Goal: Task Accomplishment & Management: Manage account settings

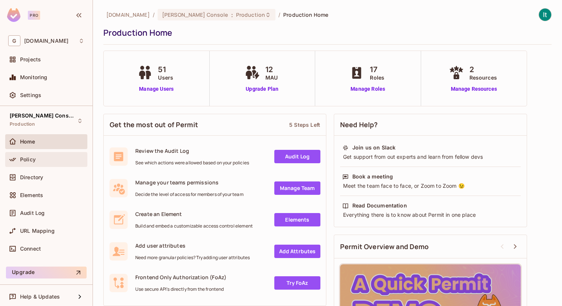
click at [54, 160] on div "Policy" at bounding box center [52, 160] width 64 height 6
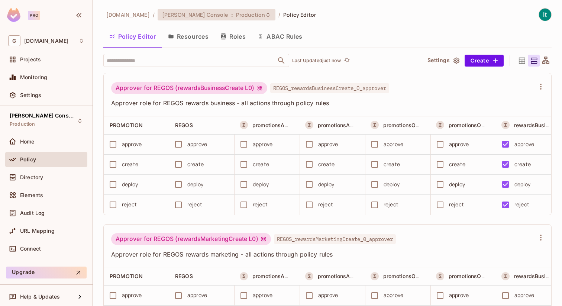
click at [236, 14] on span "Production" at bounding box center [250, 14] width 29 height 7
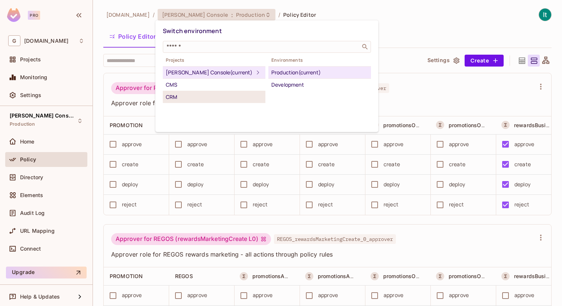
click at [195, 97] on div "CRM" at bounding box center [214, 97] width 97 height 9
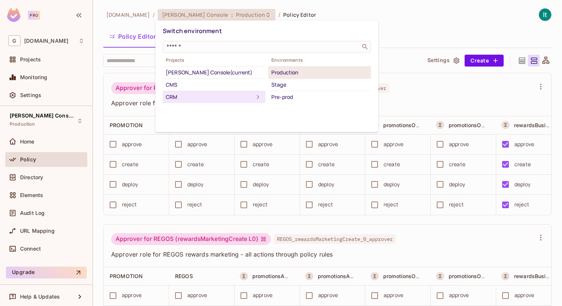
click at [299, 71] on div "Production" at bounding box center [319, 72] width 97 height 9
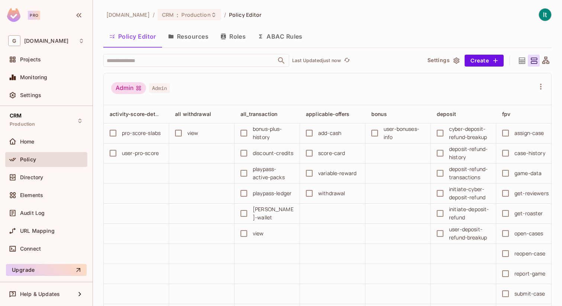
click at [240, 36] on button "Roles" at bounding box center [233, 36] width 37 height 19
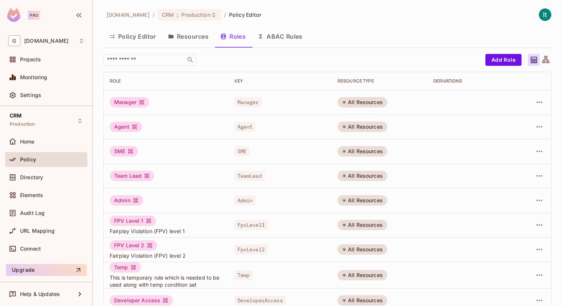
click at [139, 39] on button "Policy Editor" at bounding box center [132, 36] width 59 height 19
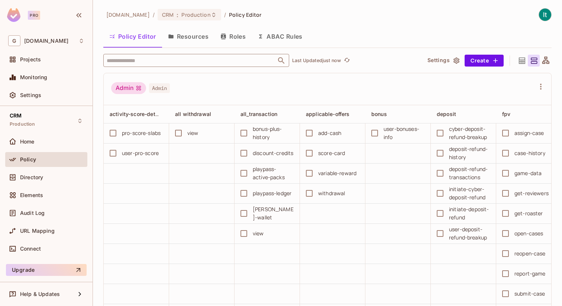
click at [139, 61] on input "text" at bounding box center [190, 60] width 170 height 13
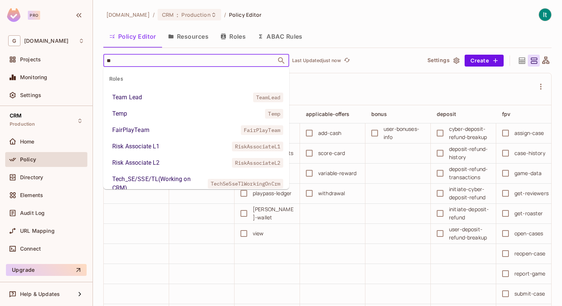
type input "*"
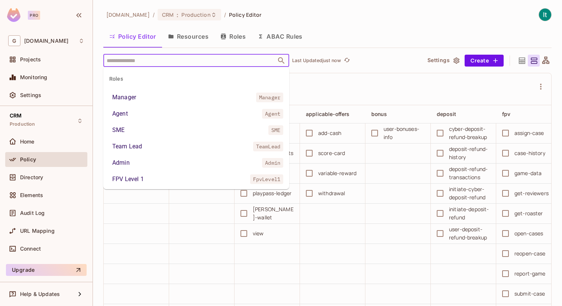
click at [429, 77] on div "Admin Admin" at bounding box center [328, 89] width 448 height 32
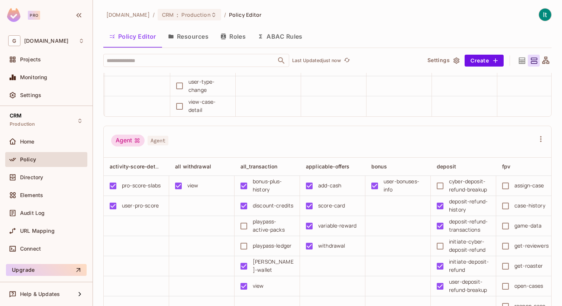
scroll to position [0, 326]
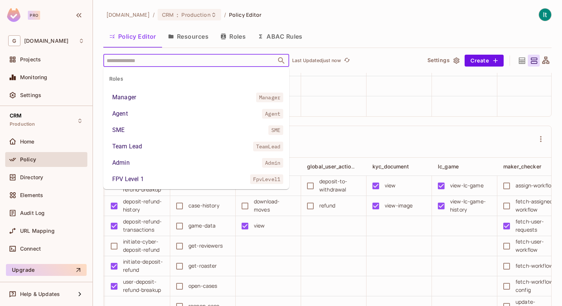
click at [141, 59] on input "text" at bounding box center [190, 60] width 170 height 13
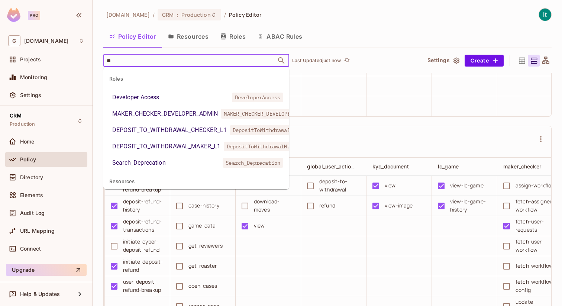
type input "***"
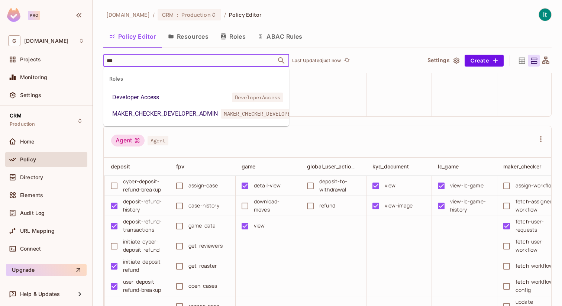
click at [161, 98] on li "Developer Access DeveloperAccess" at bounding box center [196, 97] width 186 height 13
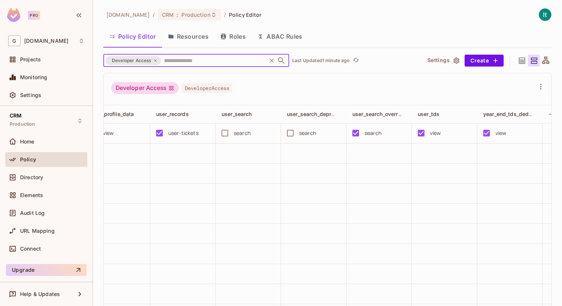
scroll to position [0, 1132]
click at [241, 40] on button "Roles" at bounding box center [233, 36] width 37 height 19
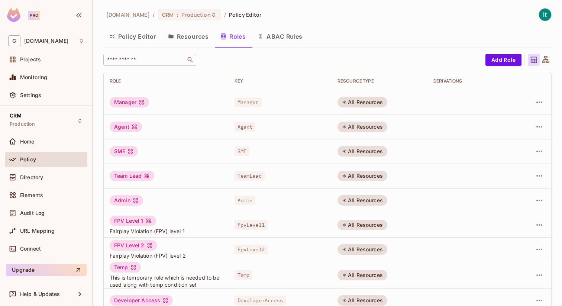
click at [154, 59] on input "text" at bounding box center [145, 59] width 78 height 7
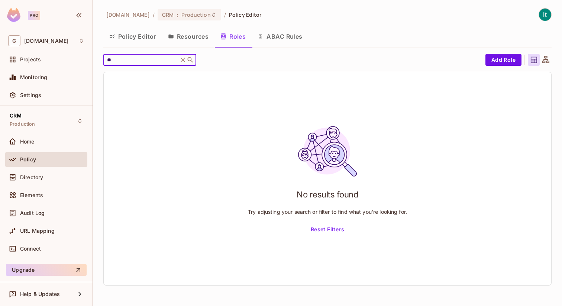
type input "*"
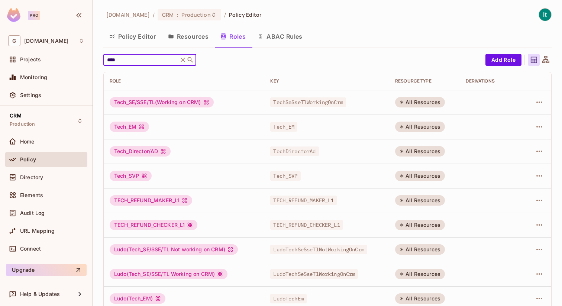
scroll to position [11, 0]
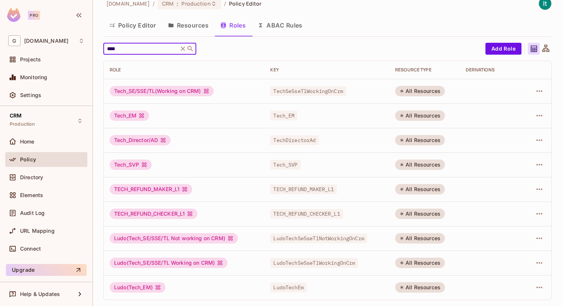
type input "****"
drag, startPoint x: 134, startPoint y: 188, endPoint x: 164, endPoint y: 188, distance: 30.1
click at [164, 188] on div "TECH_REFUND_MAKER_L1" at bounding box center [151, 189] width 83 height 10
click at [148, 191] on div "TECH_REFUND_MAKER_L1" at bounding box center [151, 189] width 83 height 10
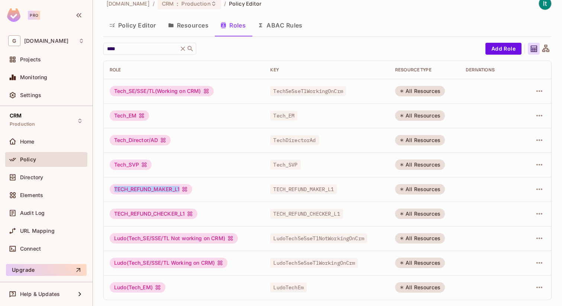
click at [148, 191] on div "TECH_REFUND_MAKER_L1" at bounding box center [151, 189] width 83 height 10
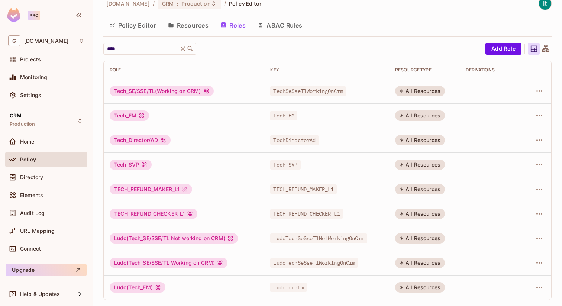
click at [187, 189] on icon at bounding box center [185, 189] width 6 height 6
click at [171, 191] on div "TECH_REFUND_MAKER_L1" at bounding box center [151, 189] width 83 height 10
copy div "TECH_REFUND_MAKER_L1"
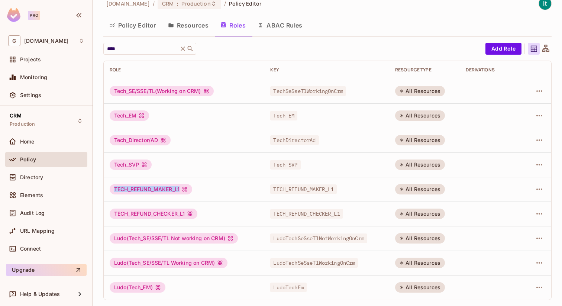
click at [140, 20] on button "Policy Editor" at bounding box center [132, 25] width 59 height 19
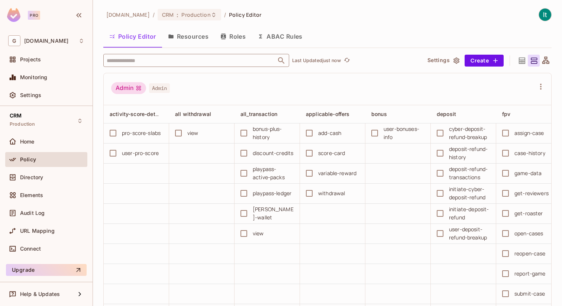
click at [143, 62] on input "text" at bounding box center [190, 60] width 170 height 13
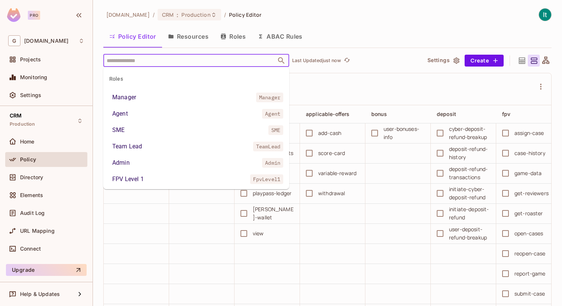
paste input "**********"
type input "**********"
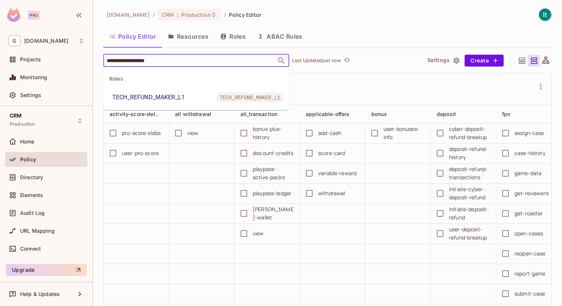
click at [143, 90] on li "Roles TECH_REFUND_MAKER_L1 TECH_REFUND_MAKER_L1" at bounding box center [196, 87] width 186 height 34
click at [144, 98] on div "TECH_REFUND_MAKER_L1" at bounding box center [148, 97] width 72 height 9
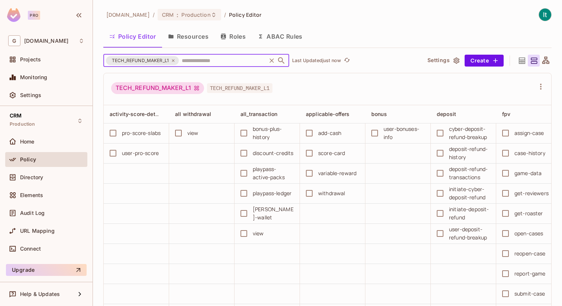
click at [281, 63] on icon "Open" at bounding box center [281, 60] width 9 height 9
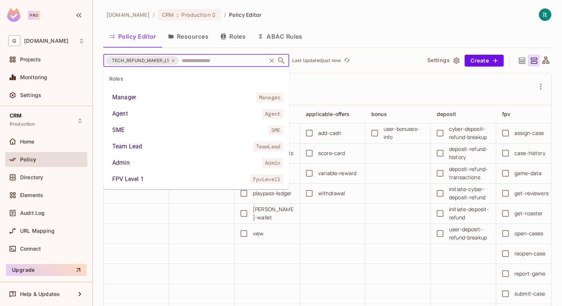
scroll to position [644, 0]
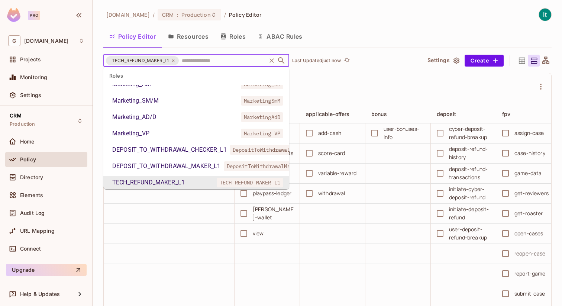
click at [322, 80] on div "TECH_REFUND_MAKER_L1 TECH_REFUND_MAKER_L1" at bounding box center [328, 89] width 448 height 32
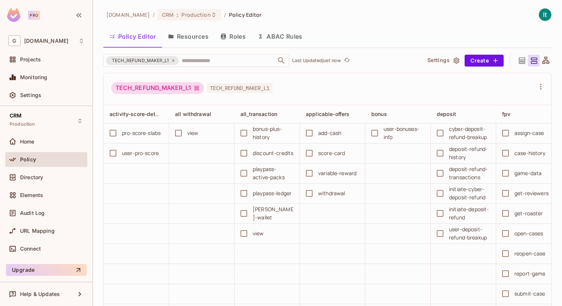
click at [358, 92] on div "TECH_REFUND_MAKER_L1 TECH_REFUND_MAKER_L1" at bounding box center [323, 89] width 424 height 14
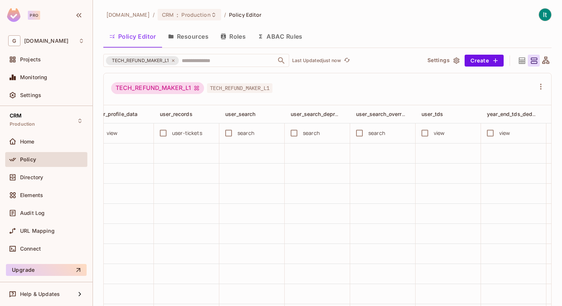
scroll to position [0, 1129]
click at [368, 184] on td at bounding box center [381, 194] width 65 height 20
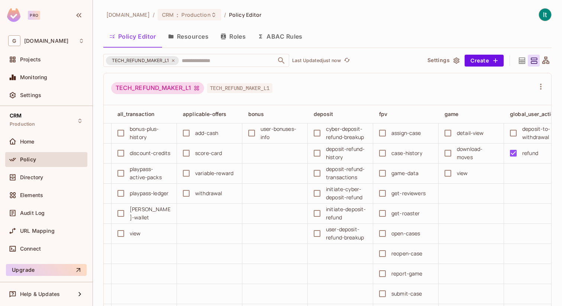
scroll to position [0, 0]
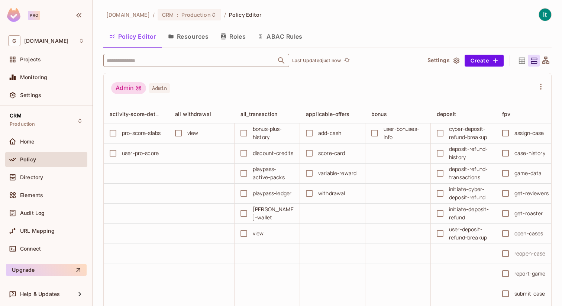
click at [144, 57] on input "text" at bounding box center [190, 60] width 170 height 13
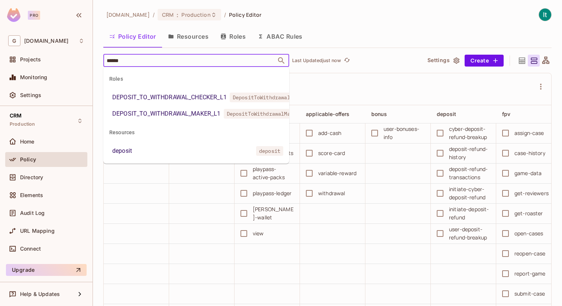
type input "*******"
click at [187, 97] on div "DEPOSIT_TO_WITHDRAWAL_CHECKER_L1" at bounding box center [169, 97] width 115 height 9
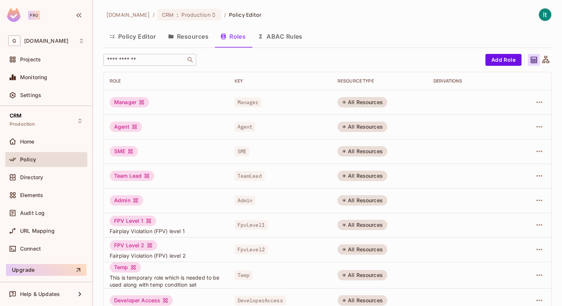
click at [145, 59] on input "text" at bounding box center [145, 59] width 78 height 7
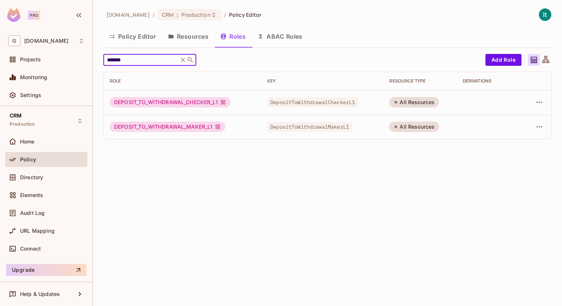
click at [194, 103] on div "DEPOSIT_TO_WITHDRAWAL_CHECKER_L1" at bounding box center [170, 102] width 121 height 10
click at [157, 103] on div "DEPOSIT_TO_WITHDRAWAL_CHECKER_L1" at bounding box center [170, 102] width 121 height 10
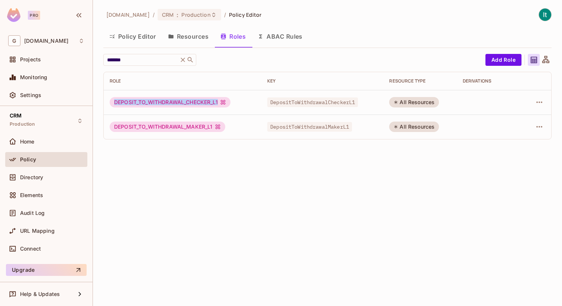
drag, startPoint x: 221, startPoint y: 102, endPoint x: 112, endPoint y: 100, distance: 109.3
click at [112, 100] on div "DEPOSIT_TO_WITHDRAWAL_CHECKER_L1" at bounding box center [170, 102] width 121 height 10
copy div "DEPOSIT_TO_WITHDRAWAL_CHECKER_L1"
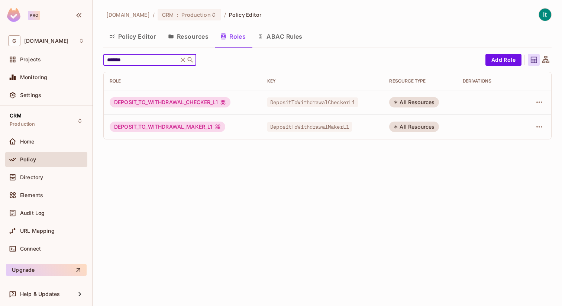
click at [113, 61] on input "*******" at bounding box center [141, 59] width 71 height 7
paste input "**********"
type input "**********"
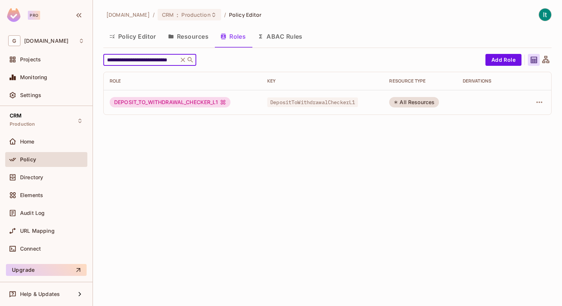
click at [132, 37] on button "Policy Editor" at bounding box center [132, 36] width 59 height 19
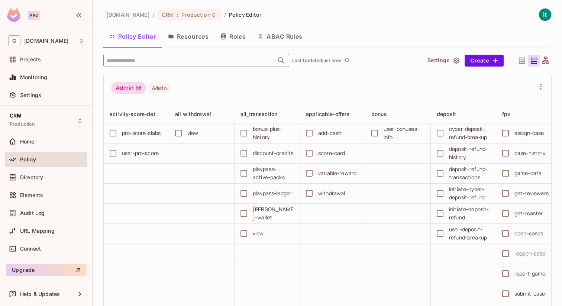
click at [138, 60] on input "text" at bounding box center [190, 60] width 170 height 13
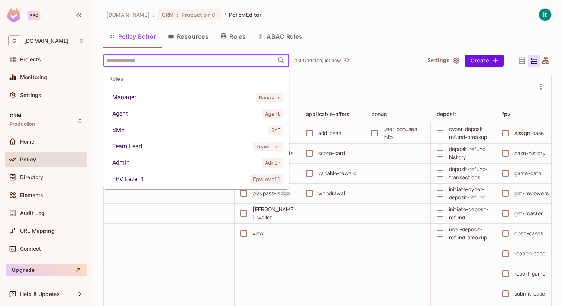
paste input "**********"
type input "**********"
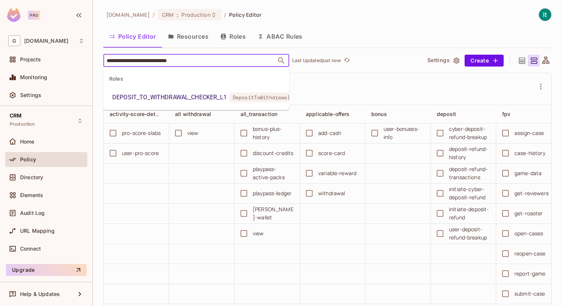
click at [193, 97] on div "DEPOSIT_TO_WITHDRAWAL_CHECKER_L1" at bounding box center [169, 97] width 115 height 9
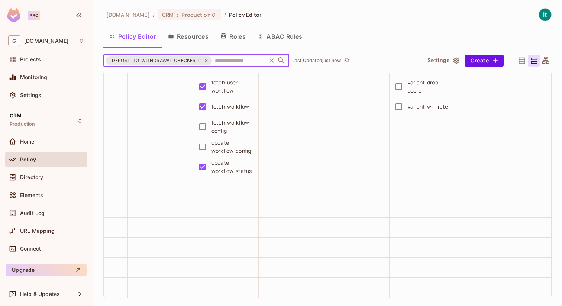
scroll to position [117, 0]
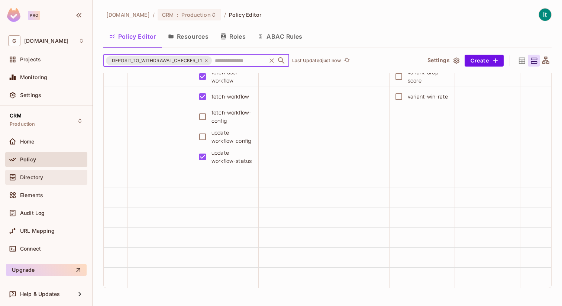
click at [25, 182] on div "Directory" at bounding box center [46, 177] width 82 height 15
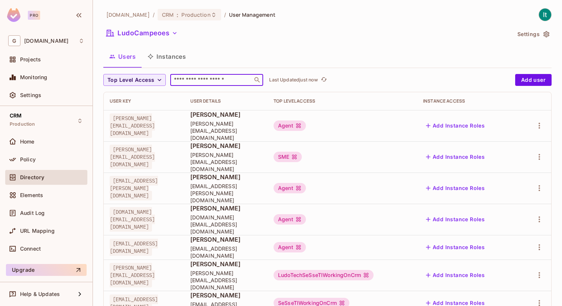
click at [211, 82] on input "text" at bounding box center [211, 79] width 78 height 7
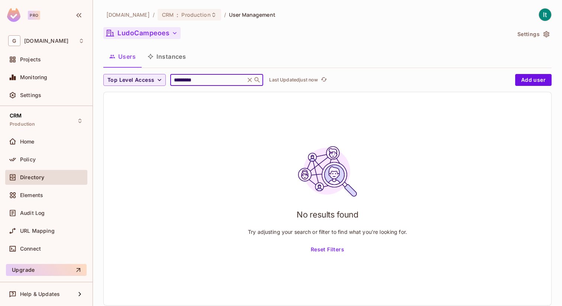
type input "*********"
click at [169, 31] on button "LudoCampeoes" at bounding box center [141, 33] width 77 height 12
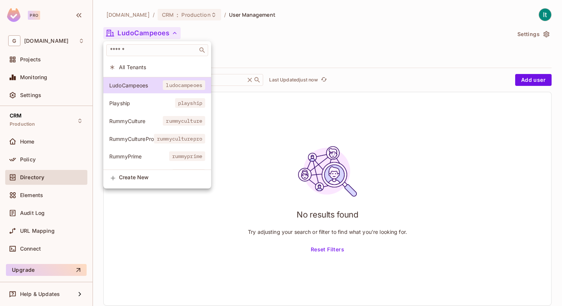
click at [141, 105] on span "Playship" at bounding box center [142, 103] width 66 height 7
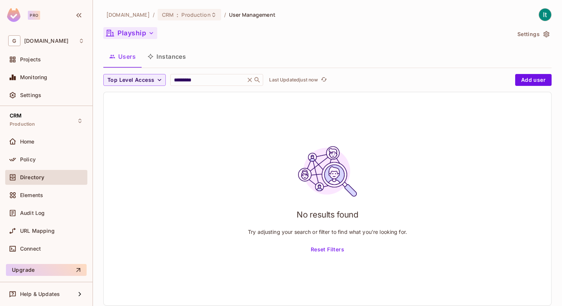
click at [139, 32] on button "Playship" at bounding box center [130, 33] width 54 height 12
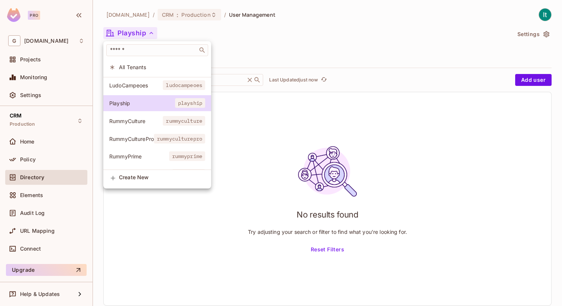
click at [144, 124] on li "RummyCulture rummyculture" at bounding box center [157, 121] width 108 height 16
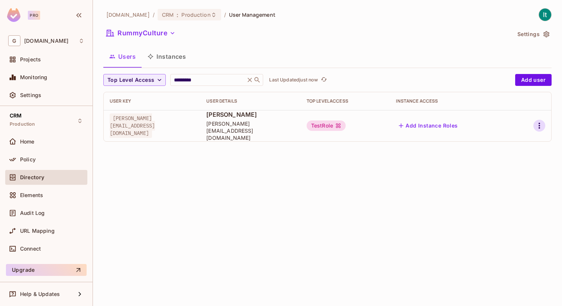
click at [538, 123] on icon "button" at bounding box center [539, 125] width 9 height 9
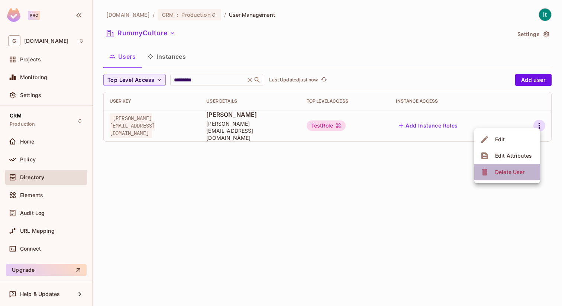
click at [509, 169] on div "Delete User" at bounding box center [509, 171] width 29 height 7
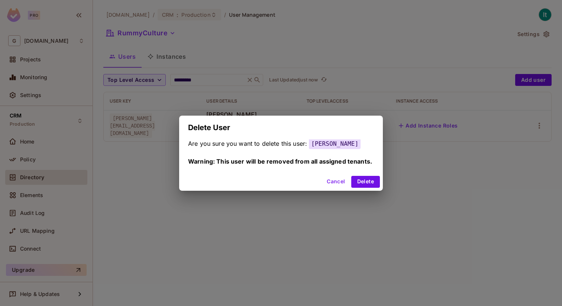
click at [352, 198] on div "Delete User Are you sure you want to delete this user: [PERSON_NAME] Warning: T…" at bounding box center [281, 153] width 562 height 306
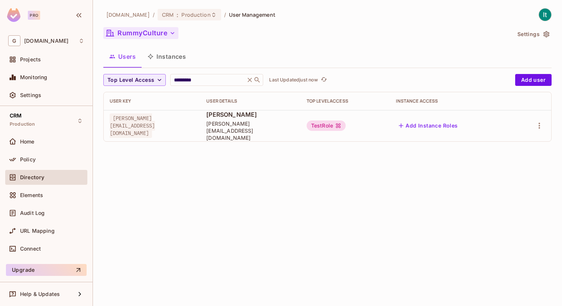
click at [170, 35] on icon "button" at bounding box center [172, 32] width 7 height 7
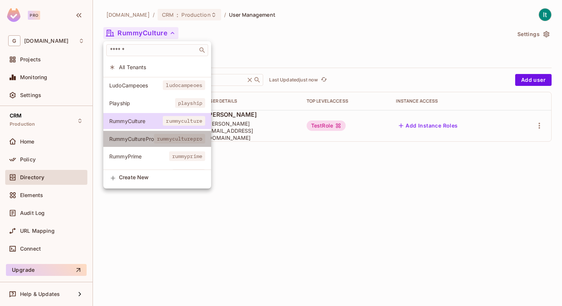
click at [139, 136] on span "RummyCulturePro" at bounding box center [131, 138] width 45 height 7
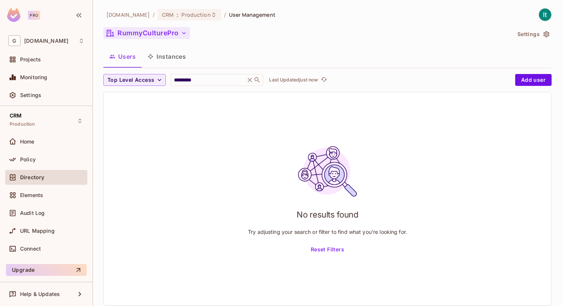
click at [181, 30] on icon "button" at bounding box center [183, 32] width 7 height 7
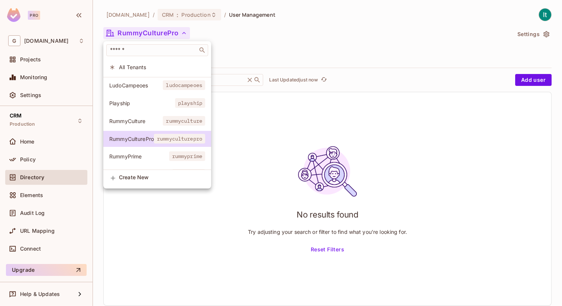
click at [49, 144] on div at bounding box center [281, 153] width 562 height 306
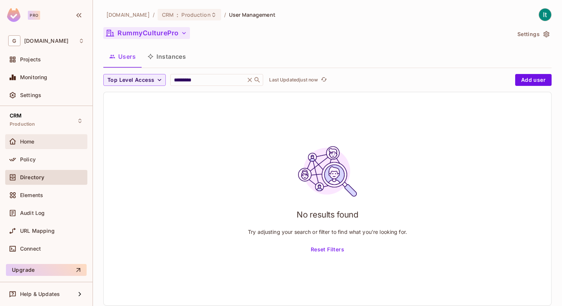
click at [31, 142] on span "Home" at bounding box center [27, 142] width 14 height 6
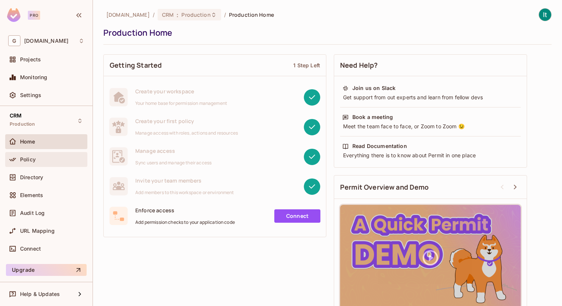
click at [39, 159] on div "Policy" at bounding box center [52, 160] width 64 height 6
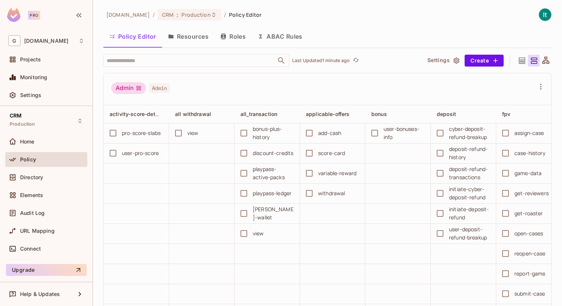
click at [238, 38] on button "Roles" at bounding box center [233, 36] width 37 height 19
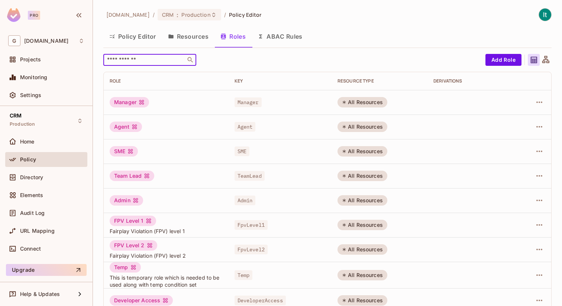
click at [135, 61] on input "text" at bounding box center [145, 59] width 78 height 7
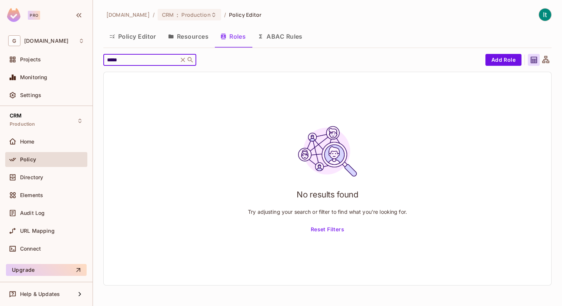
type input "*****"
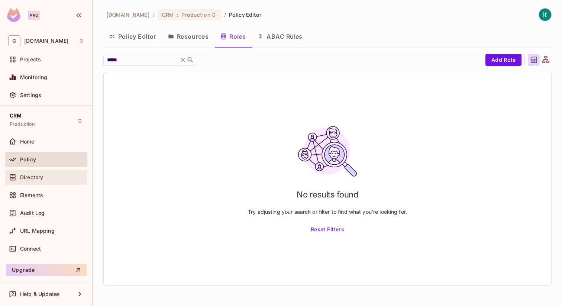
click at [47, 176] on div "Directory" at bounding box center [52, 177] width 64 height 6
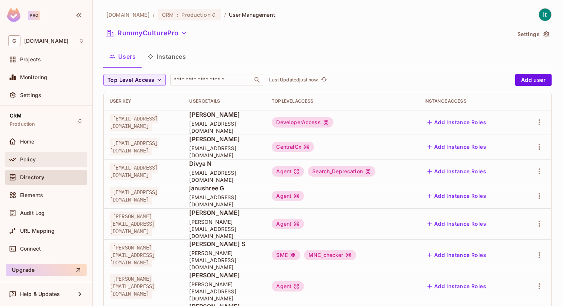
click at [55, 155] on div "Policy" at bounding box center [46, 159] width 76 height 9
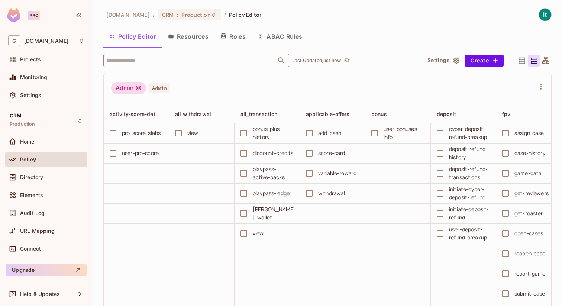
click at [134, 61] on input "text" at bounding box center [190, 60] width 170 height 13
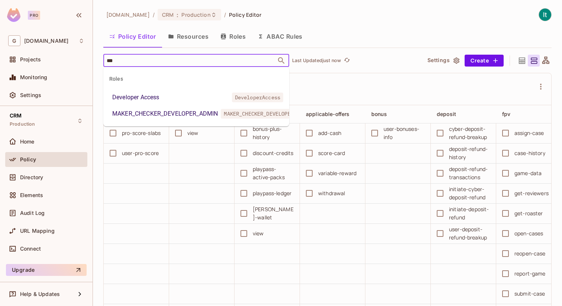
type input "****"
click at [171, 94] on li "Developer Access DeveloperAccess" at bounding box center [196, 97] width 186 height 13
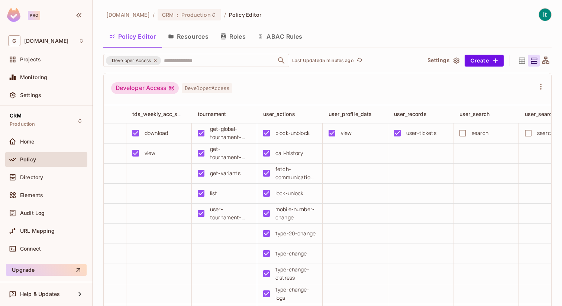
scroll to position [0, 1029]
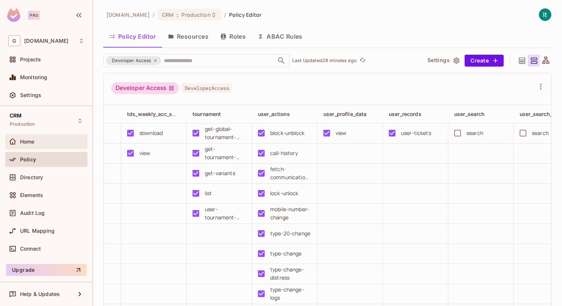
click at [31, 142] on span "Home" at bounding box center [27, 142] width 14 height 6
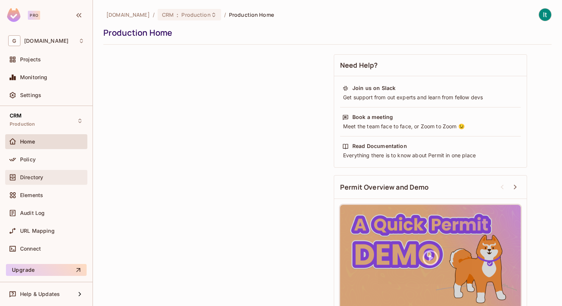
click at [39, 177] on span "Directory" at bounding box center [31, 177] width 23 height 6
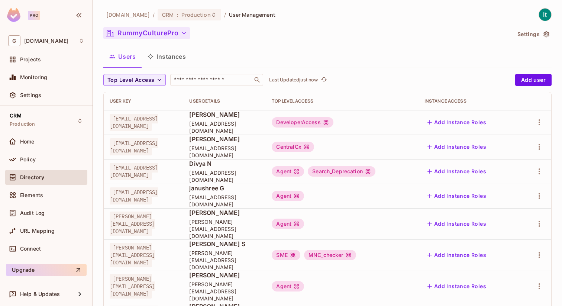
click at [180, 32] on button "RummyCulturePro" at bounding box center [146, 33] width 87 height 12
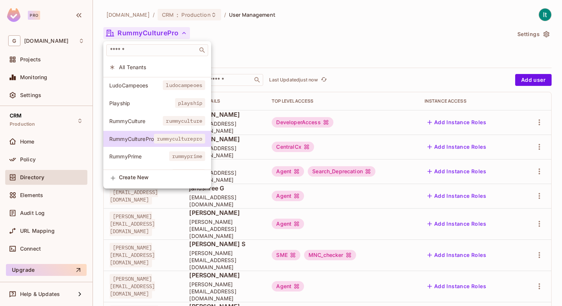
click at [152, 67] on span "All Tenants" at bounding box center [162, 67] width 86 height 7
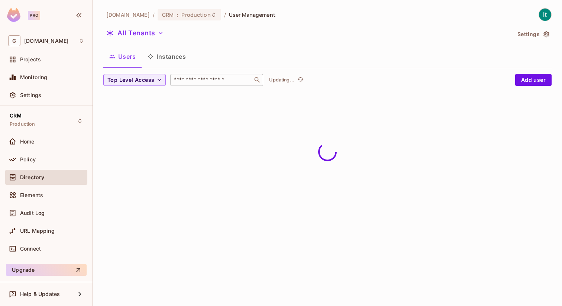
click at [189, 79] on input "text" at bounding box center [211, 79] width 78 height 7
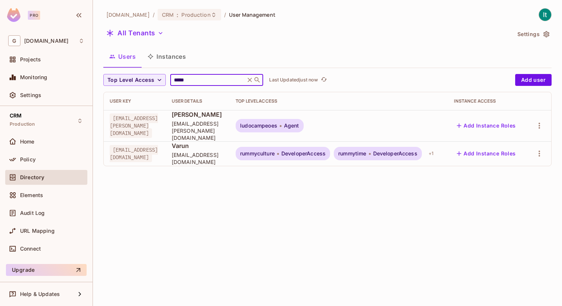
scroll to position [0, 67]
type input "*****"
click at [538, 149] on icon "button" at bounding box center [539, 153] width 9 height 9
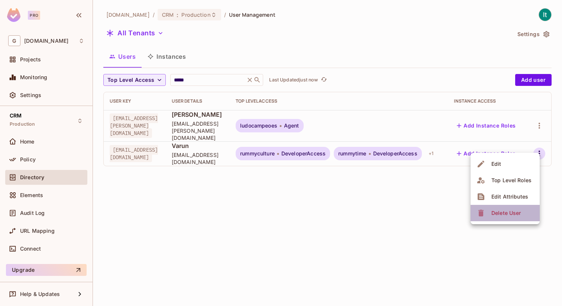
click at [510, 212] on div "Delete User" at bounding box center [505, 212] width 29 height 7
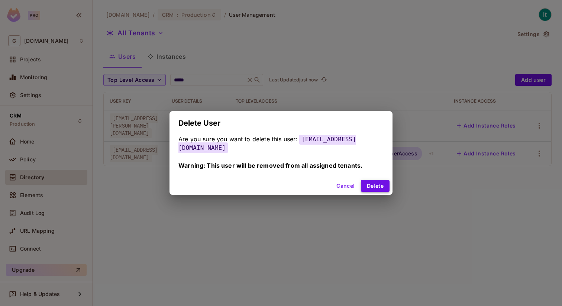
click at [371, 187] on button "Delete" at bounding box center [375, 186] width 29 height 12
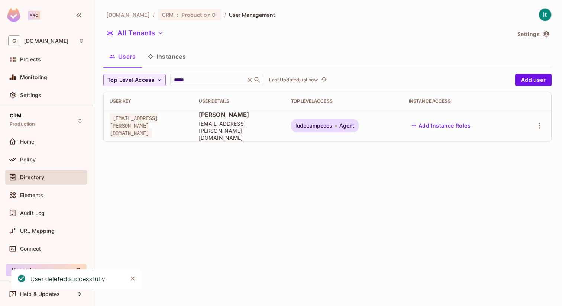
scroll to position [0, 0]
click at [32, 143] on span "Home" at bounding box center [27, 142] width 14 height 6
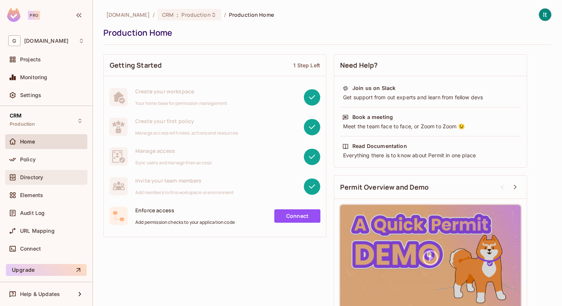
click at [35, 178] on span "Directory" at bounding box center [31, 177] width 23 height 6
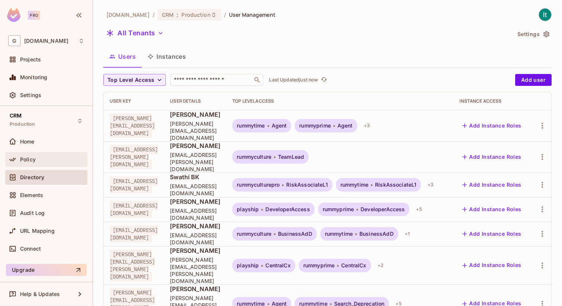
click at [42, 157] on div "Policy" at bounding box center [52, 160] width 64 height 6
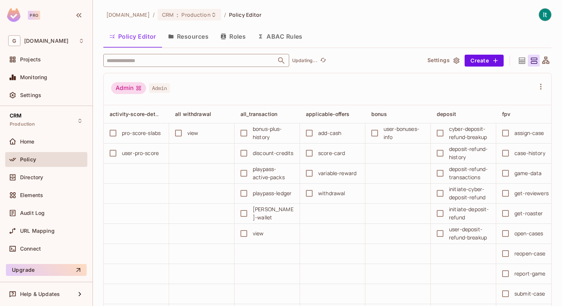
click at [148, 63] on input "text" at bounding box center [190, 60] width 170 height 13
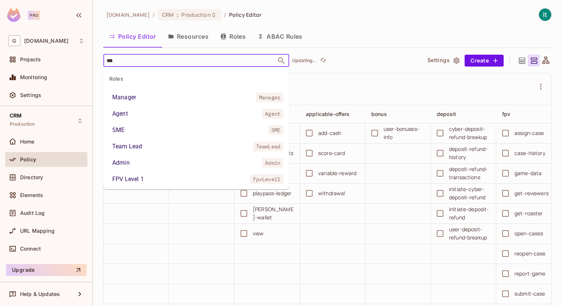
type input "****"
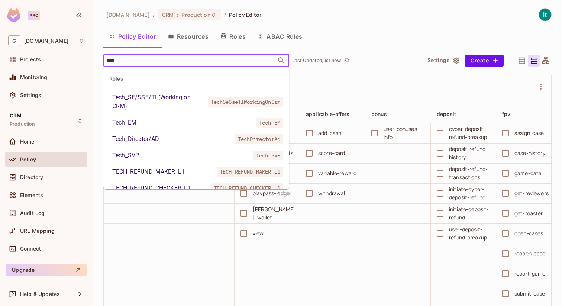
click at [172, 100] on div "Tech_SE/SSE/TL(Working on CRM)" at bounding box center [158, 102] width 93 height 18
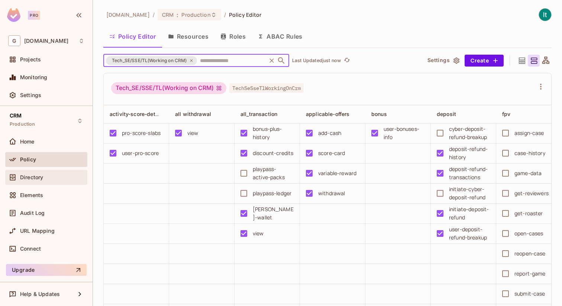
click at [46, 176] on div "Directory" at bounding box center [52, 177] width 64 height 6
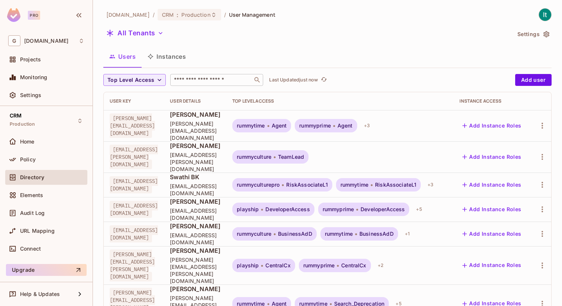
click at [213, 79] on input "text" at bounding box center [211, 79] width 78 height 7
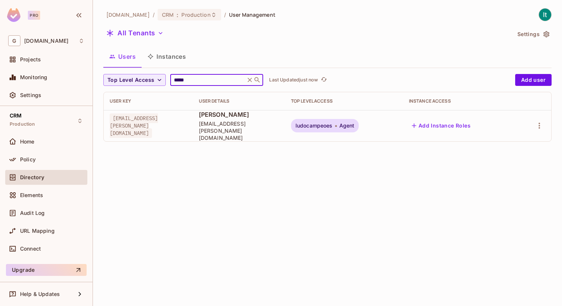
click at [181, 78] on input "*****" at bounding box center [207, 79] width 71 height 7
type input "*********"
click at [539, 123] on icon "button" at bounding box center [539, 126] width 1 height 6
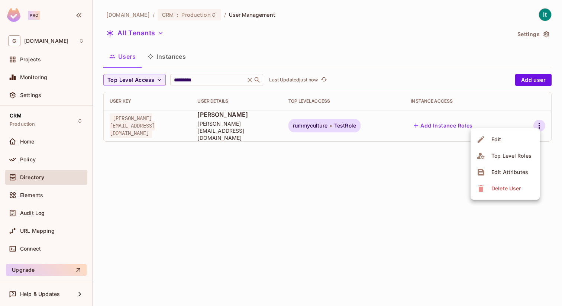
click at [511, 185] on div "Delete User" at bounding box center [505, 188] width 29 height 7
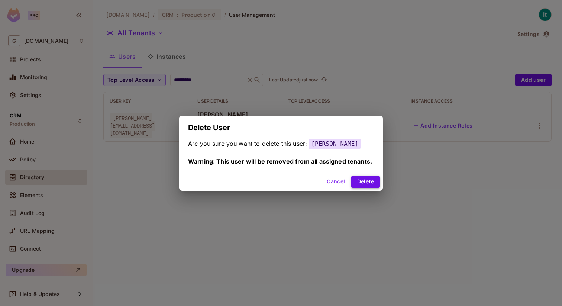
click at [369, 186] on button "Delete" at bounding box center [365, 182] width 29 height 12
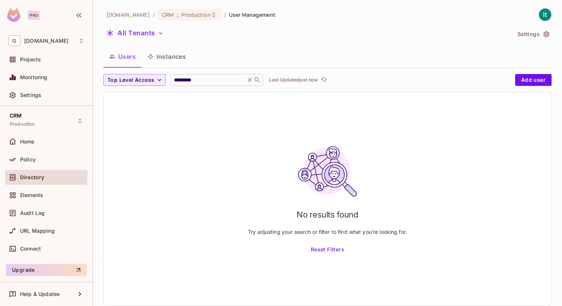
click at [249, 78] on icon at bounding box center [249, 79] width 7 height 7
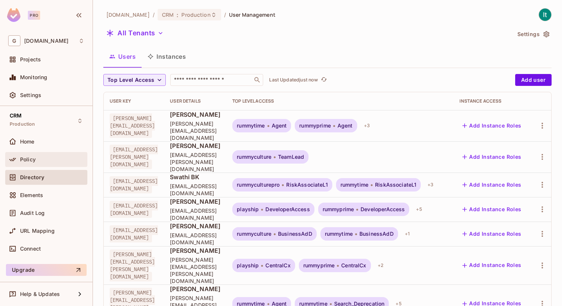
click at [37, 160] on div "Policy" at bounding box center [52, 160] width 64 height 6
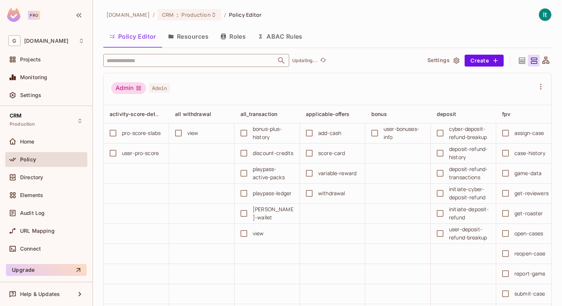
click at [164, 63] on input "text" at bounding box center [190, 60] width 170 height 13
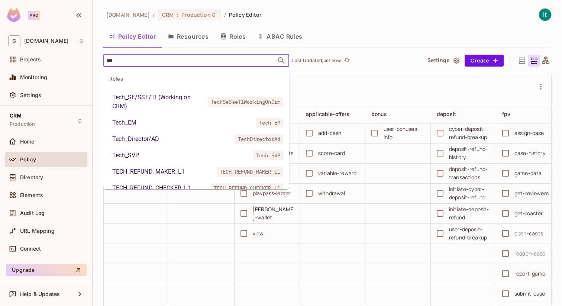
type input "****"
click at [184, 98] on div "Tech_SE/SSE/TL(Working on CRM)" at bounding box center [158, 102] width 93 height 18
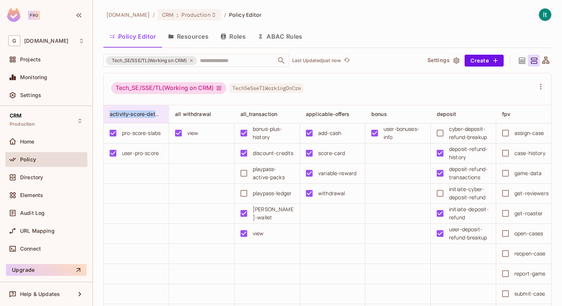
drag, startPoint x: 107, startPoint y: 113, endPoint x: 158, endPoint y: 114, distance: 50.9
click at [158, 114] on div "activity-score-details" at bounding box center [136, 114] width 65 height 18
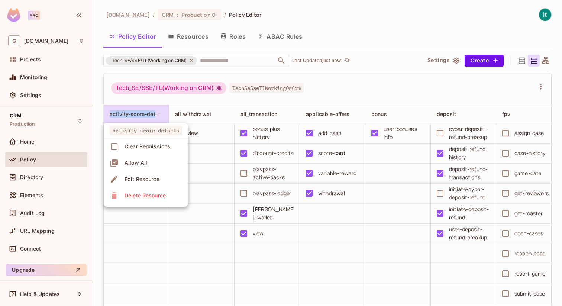
copy span "activity-score-deta"
click at [203, 104] on div at bounding box center [281, 153] width 562 height 306
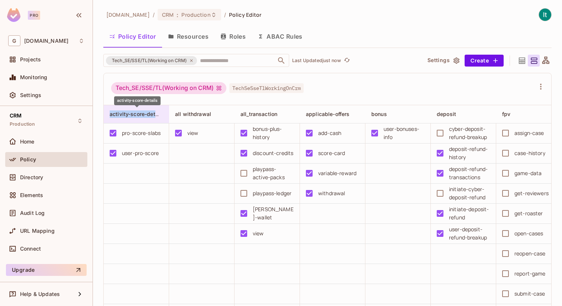
drag, startPoint x: 110, startPoint y: 114, endPoint x: 155, endPoint y: 115, distance: 45.0
click at [155, 115] on span "activity-score-details" at bounding box center [137, 113] width 55 height 7
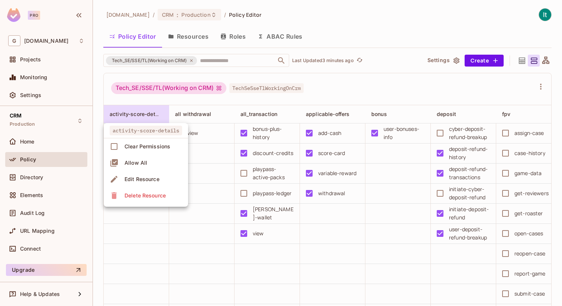
click at [344, 86] on div at bounding box center [281, 153] width 562 height 306
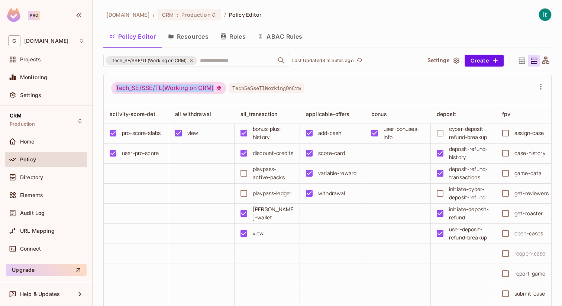
drag, startPoint x: 210, startPoint y: 88, endPoint x: 107, endPoint y: 87, distance: 102.2
click at [107, 87] on div "Tech_SE/SSE/TL(Working on CRM) TechSeSseTlWorkingOnCrm" at bounding box center [328, 89] width 448 height 32
copy div "Tech_SE/SSE/TL(Working on CRM)"
click at [190, 36] on button "Resources" at bounding box center [188, 36] width 52 height 19
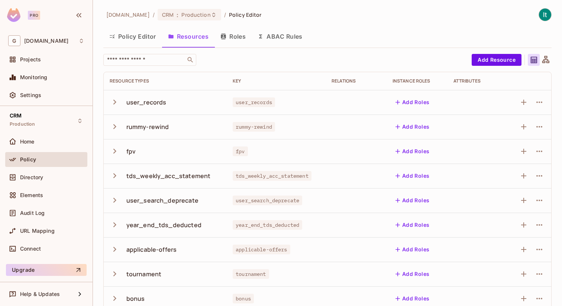
click at [238, 38] on button "Roles" at bounding box center [233, 36] width 37 height 19
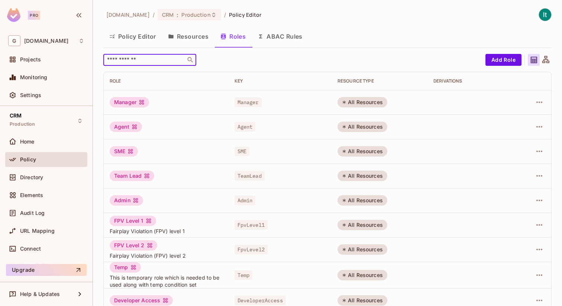
click at [147, 60] on input "text" at bounding box center [145, 59] width 78 height 7
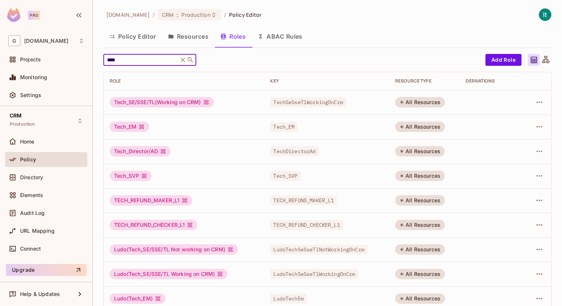
type input "****"
click at [183, 102] on div "Tech_SE/SSE/TL(Working on CRM)" at bounding box center [162, 102] width 104 height 10
click at [164, 106] on div "Tech_SE/SSE/TL(Working on CRM)" at bounding box center [162, 102] width 104 height 10
click at [539, 101] on icon "button" at bounding box center [539, 102] width 9 height 9
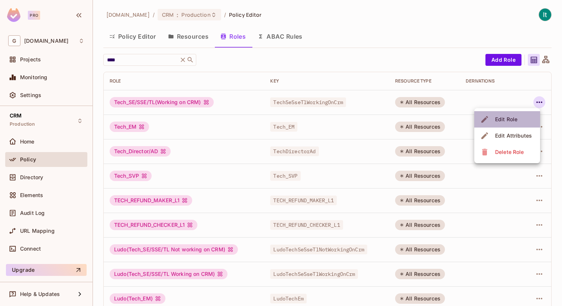
click at [513, 121] on div "Edit Role" at bounding box center [506, 119] width 22 height 7
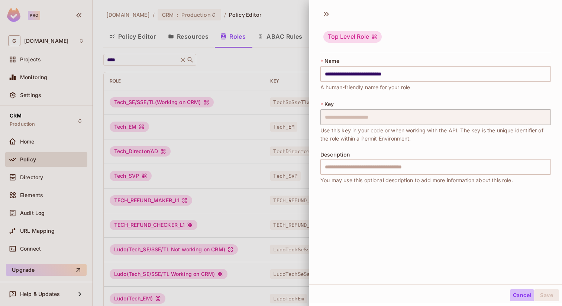
click at [515, 296] on button "Cancel" at bounding box center [522, 295] width 24 height 12
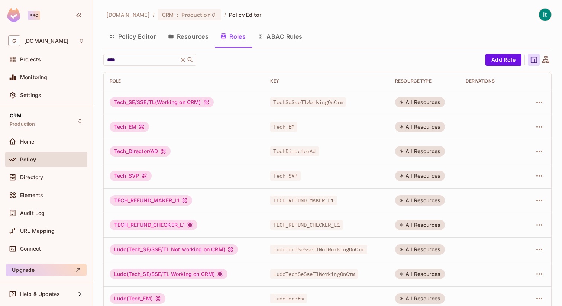
click at [286, 40] on button "ABAC Rules" at bounding box center [280, 36] width 57 height 19
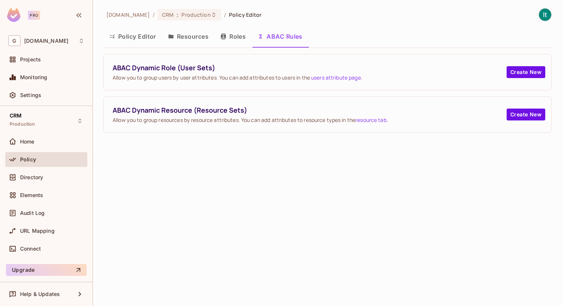
click at [233, 38] on button "Roles" at bounding box center [233, 36] width 37 height 19
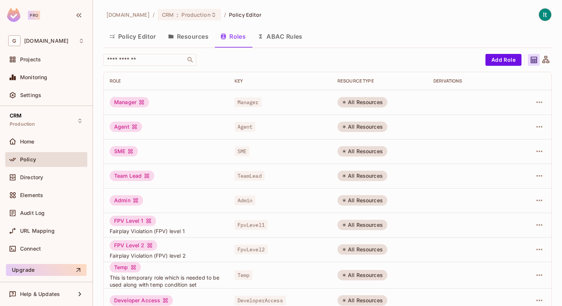
click at [184, 39] on button "Resources" at bounding box center [188, 36] width 52 height 19
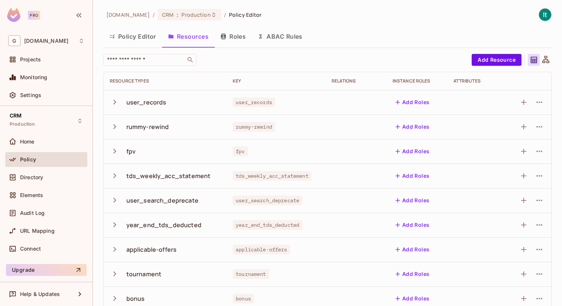
click at [137, 36] on button "Policy Editor" at bounding box center [132, 36] width 59 height 19
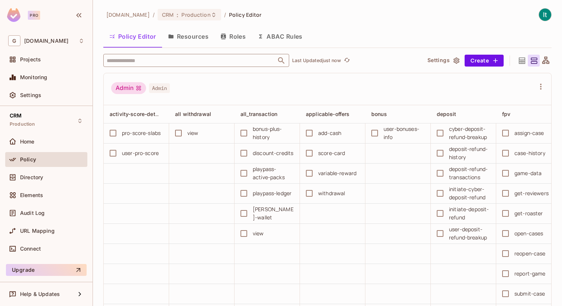
click at [149, 61] on input "text" at bounding box center [190, 60] width 170 height 13
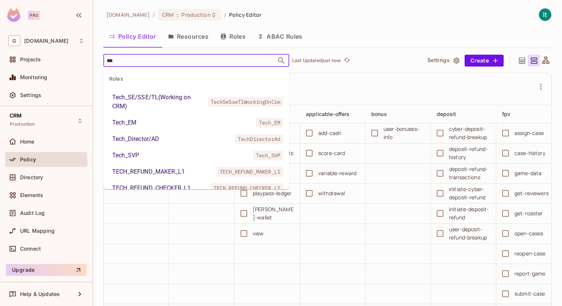
type input "****"
click at [155, 100] on div "Tech_SE/SSE/TL(Working on CRM)" at bounding box center [158, 102] width 93 height 18
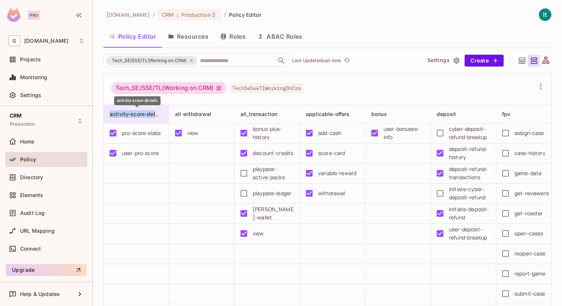
drag, startPoint x: 156, startPoint y: 115, endPoint x: 110, endPoint y: 115, distance: 46.5
click at [110, 115] on span "activity-score-details" at bounding box center [137, 113] width 55 height 7
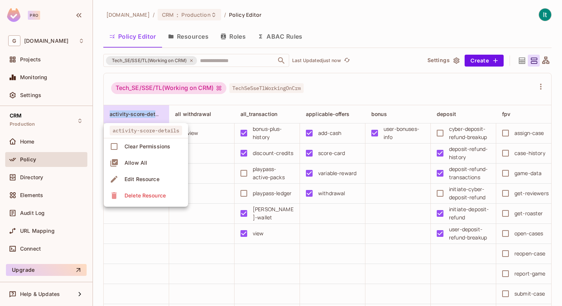
copy span "activity-score-det"
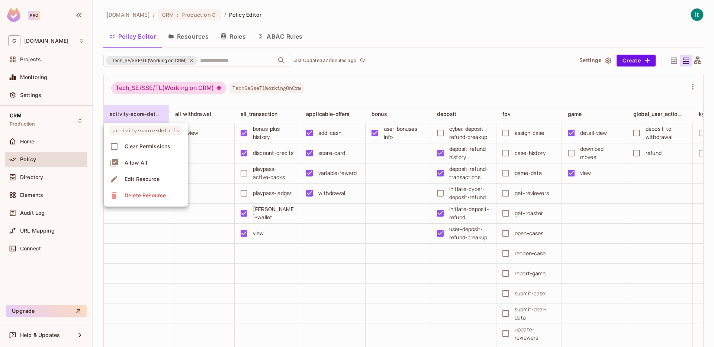
click at [188, 280] on div at bounding box center [357, 173] width 714 height 347
